Goal: Navigation & Orientation: Find specific page/section

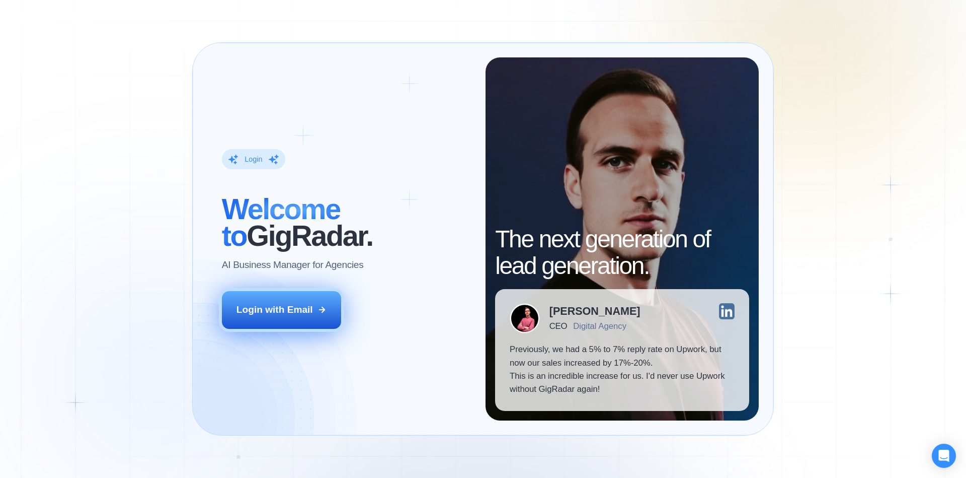
click at [285, 308] on div "Login with Email" at bounding box center [274, 309] width 76 height 13
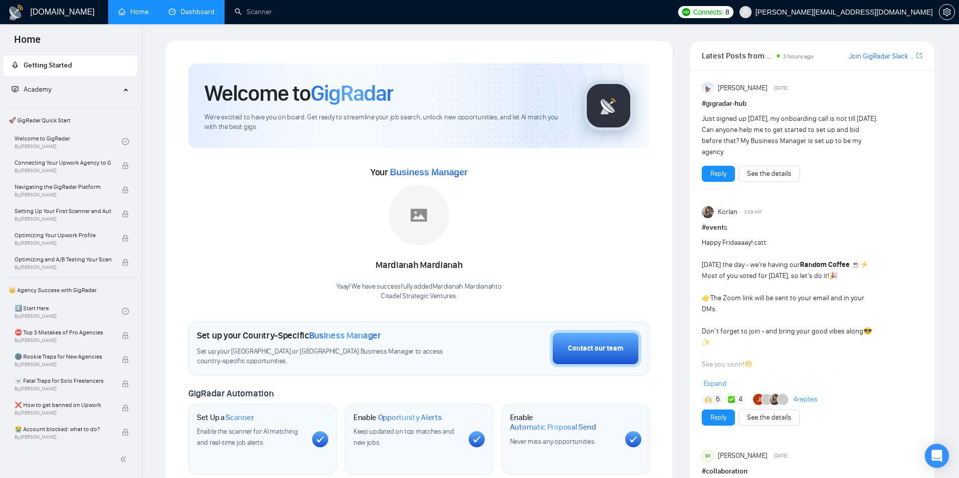
click at [195, 16] on link "Dashboard" at bounding box center [192, 12] width 46 height 9
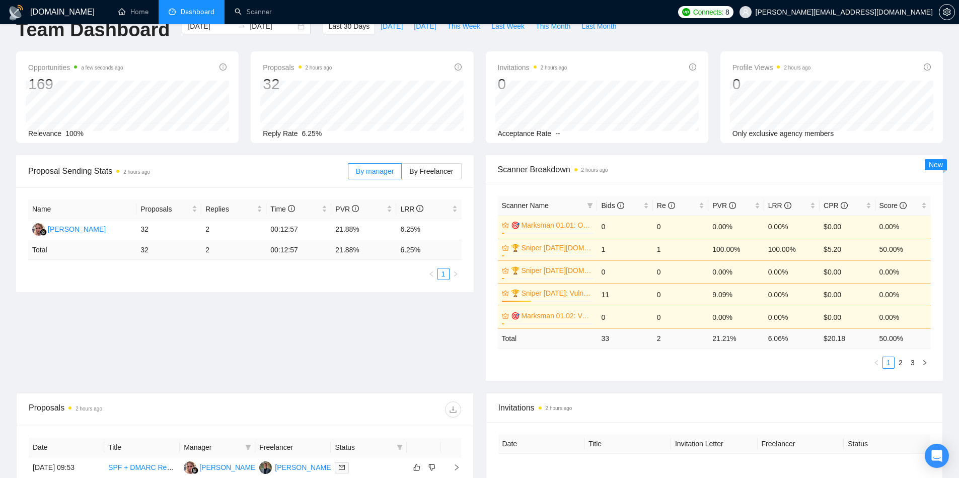
scroll to position [335, 0]
